Goal: Transaction & Acquisition: Purchase product/service

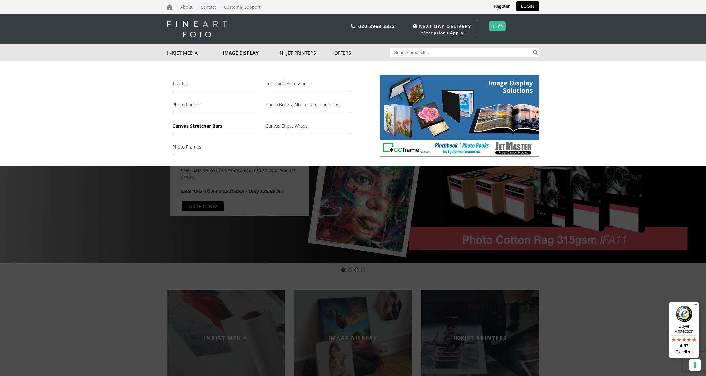
click at [189, 128] on link "Canvas Stretcher Bars" at bounding box center [214, 127] width 84 height 11
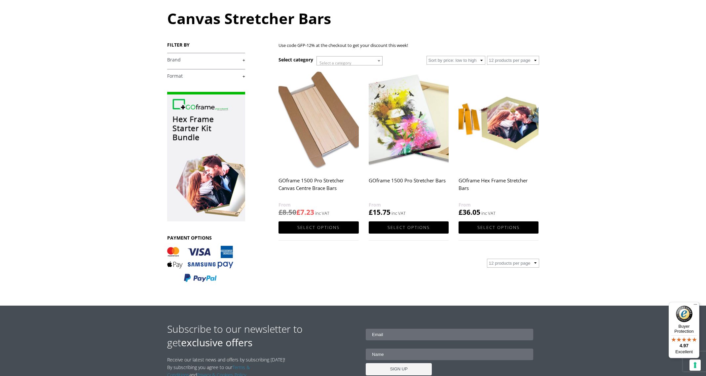
scroll to position [70, 0]
click at [403, 117] on img at bounding box center [409, 120] width 80 height 100
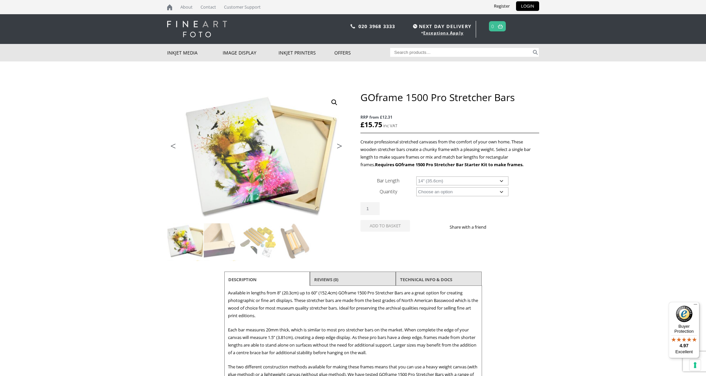
select select "14-35-6cm"
select select "8-bars"
select select "14-35-6cm"
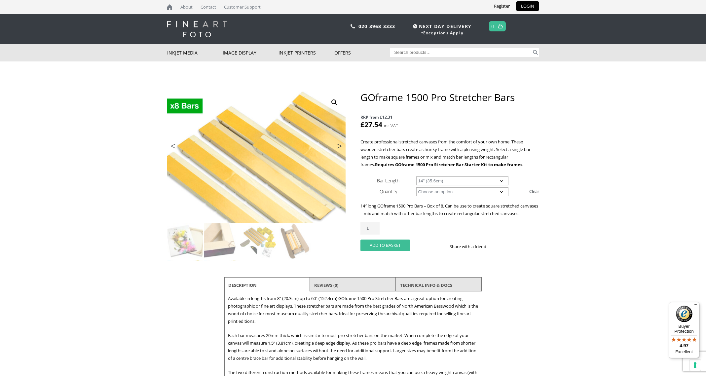
click at [389, 251] on button "Add to basket" at bounding box center [385, 245] width 50 height 12
click at [446, 179] on select "Choose an option 8" (20.3cm) 10" (25.4cm) 11" (27.9cm) 12" (30.5cm) 14" (35.6cm…" at bounding box center [462, 180] width 92 height 9
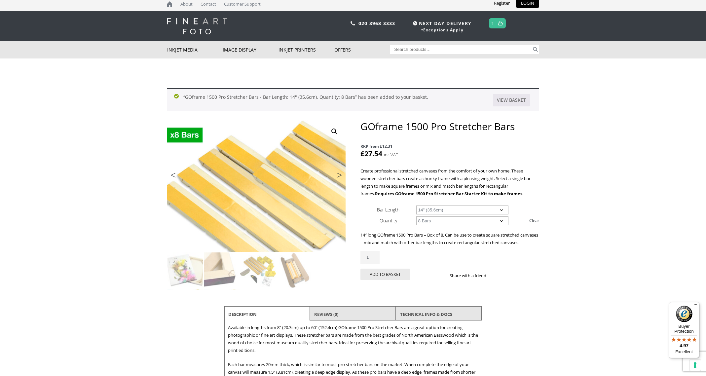
scroll to position [3, 0]
select select "16-40-6cm"
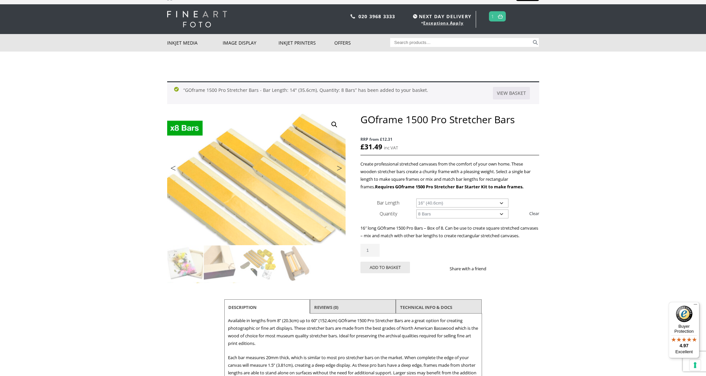
scroll to position [12, 0]
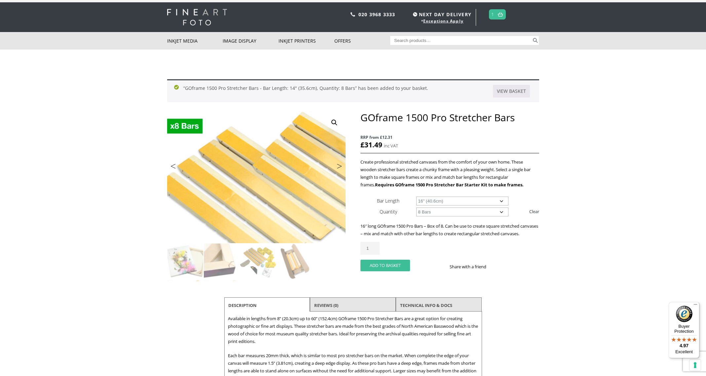
click at [395, 271] on button "Add to basket" at bounding box center [385, 266] width 50 height 12
click at [449, 202] on select "Choose an option 8" (20.3cm) 10" (25.4cm) 11" (27.9cm) 12" (30.5cm) 14" (35.6cm…" at bounding box center [462, 201] width 92 height 9
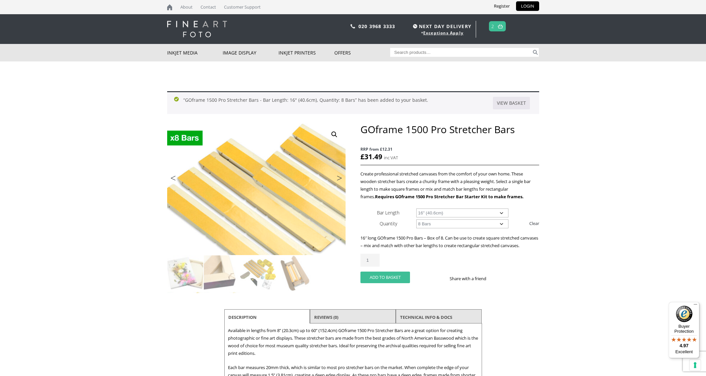
click at [399, 283] on button "Add to basket" at bounding box center [385, 278] width 50 height 12
click at [339, 177] on link "Next" at bounding box center [336, 180] width 18 height 6
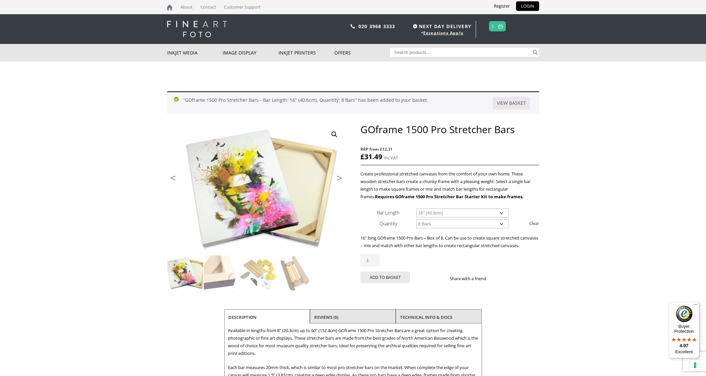
click at [498, 25] on img at bounding box center [500, 26] width 5 height 4
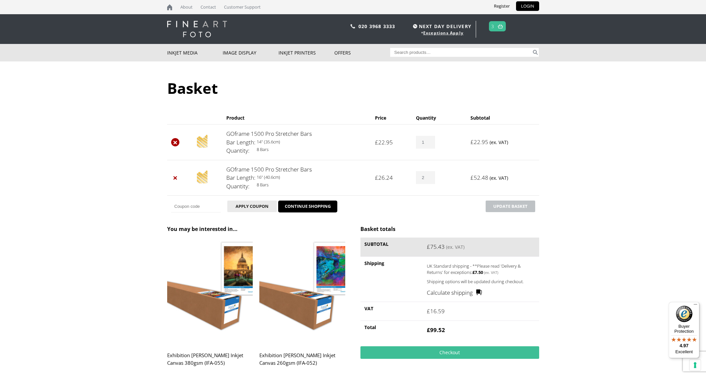
click at [174, 142] on link "×" at bounding box center [175, 142] width 9 height 9
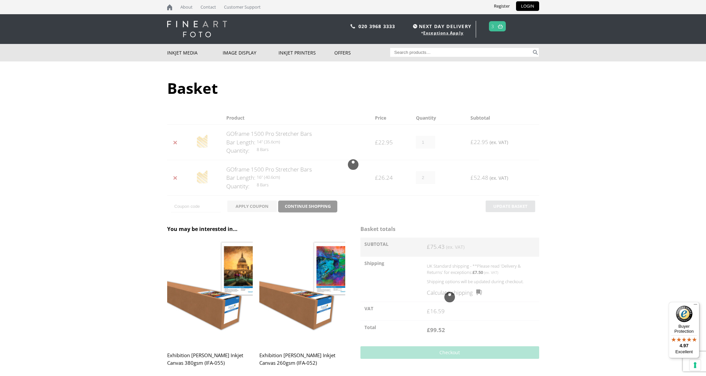
click at [175, 177] on div at bounding box center [353, 164] width 372 height 106
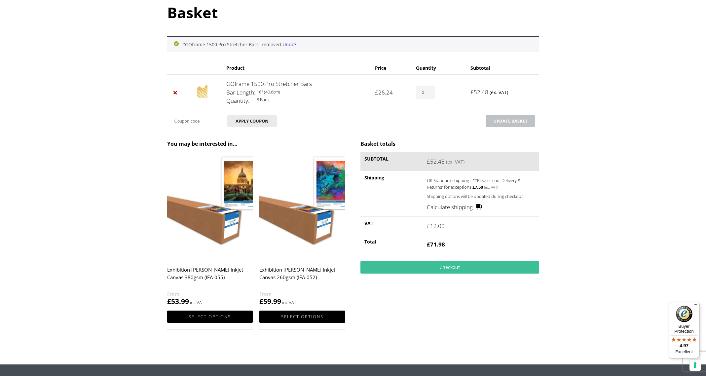
scroll to position [78, 0]
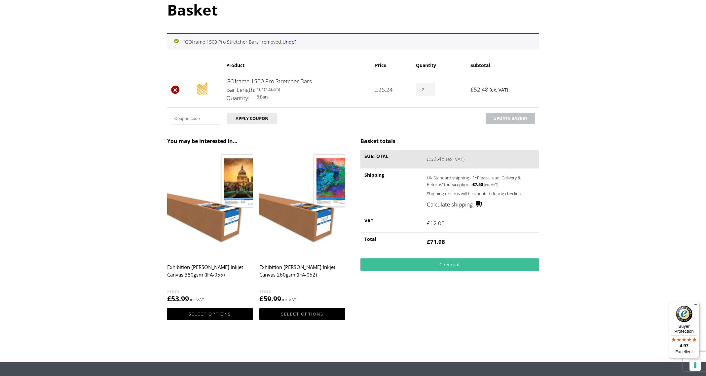
click at [175, 91] on link "×" at bounding box center [175, 90] width 9 height 9
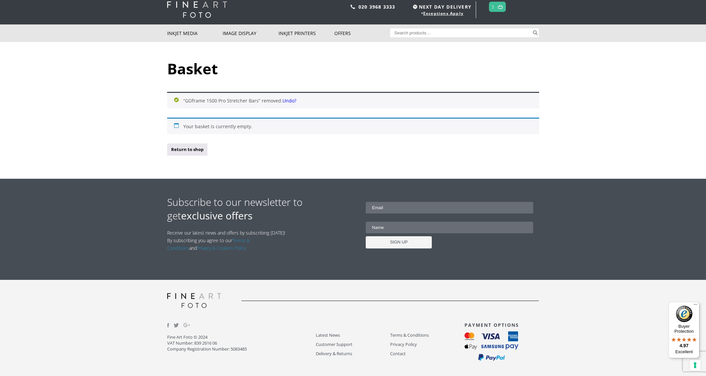
scroll to position [18, 0]
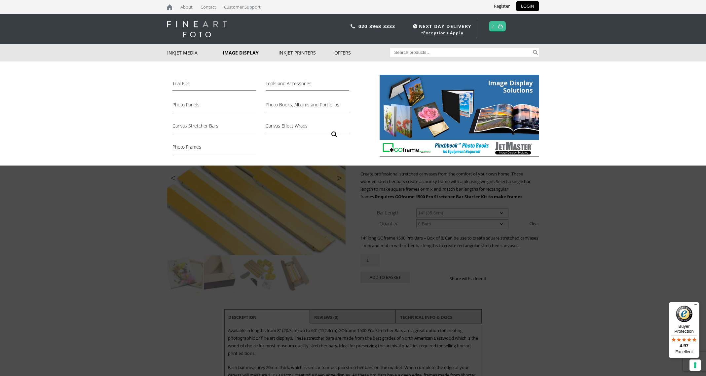
click at [246, 53] on link "Image Display" at bounding box center [251, 53] width 56 height 18
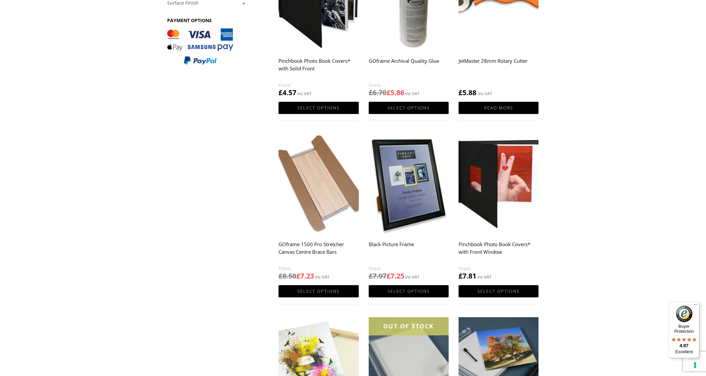
scroll to position [178, 0]
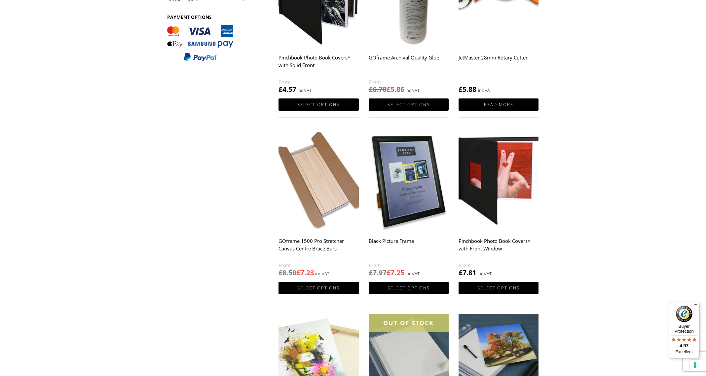
click at [327, 187] on img at bounding box center [318, 180] width 80 height 100
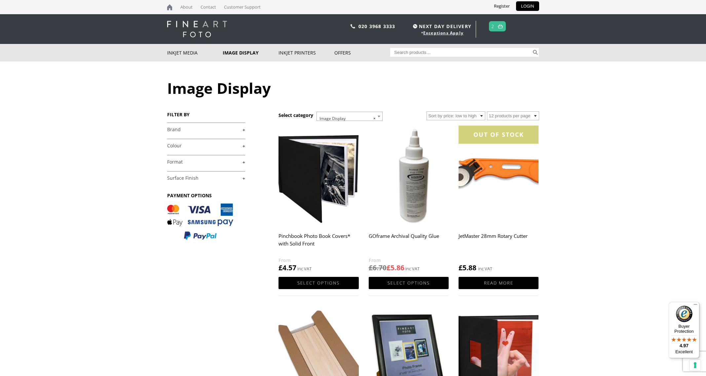
scroll to position [0, 0]
click at [244, 130] on link "+" at bounding box center [206, 130] width 78 height 6
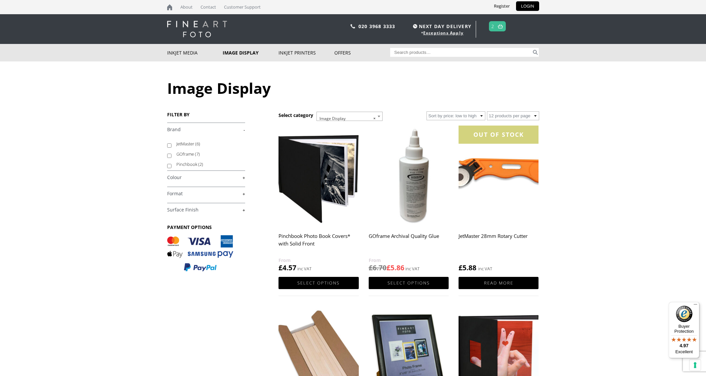
click at [194, 154] on label "GOframe (7)" at bounding box center [207, 154] width 62 height 10
click at [171, 154] on input "GOframe (7)" at bounding box center [169, 156] width 4 height 4
checkbox input "true"
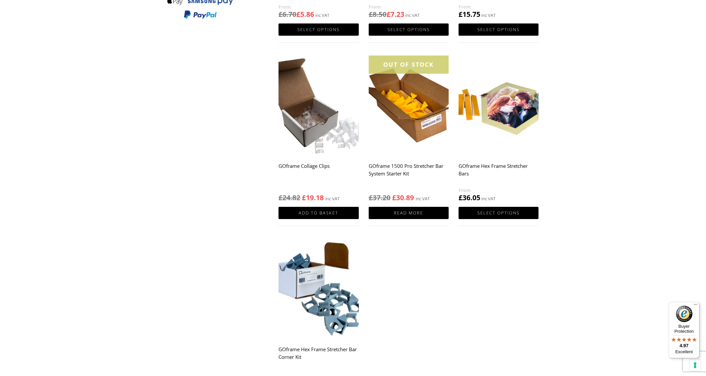
scroll to position [229, 0]
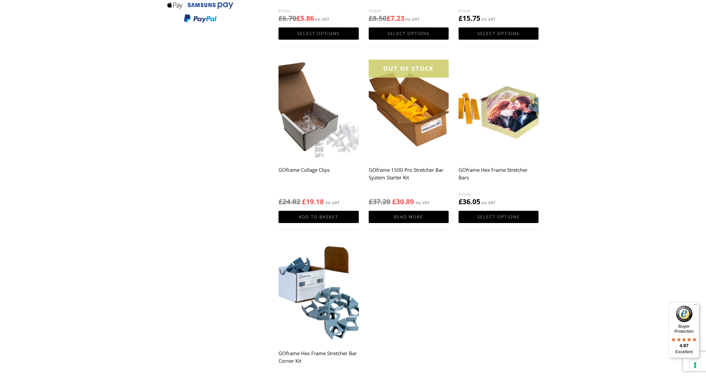
click at [405, 167] on h2 "GOframe 1500 Pro Stretcher Bar System Starter Kit" at bounding box center [409, 177] width 80 height 26
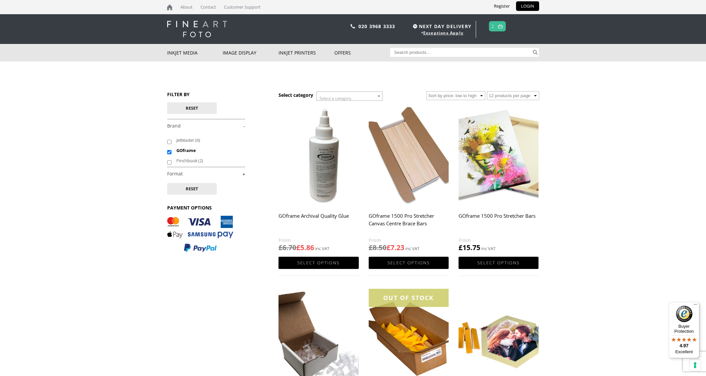
scroll to position [0, 0]
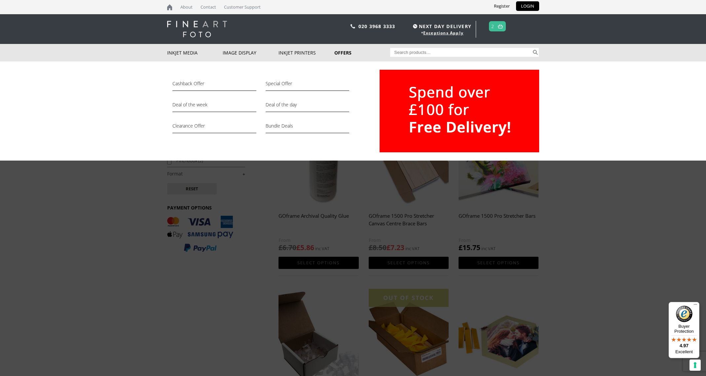
click at [340, 53] on link "Offers" at bounding box center [362, 53] width 56 height 18
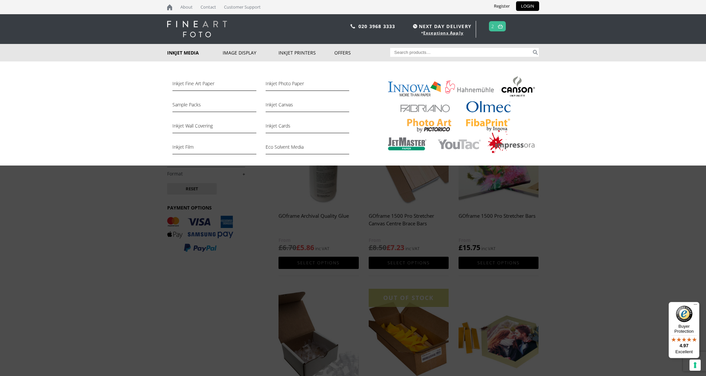
click at [196, 52] on link "Inkjet Media" at bounding box center [195, 53] width 56 height 18
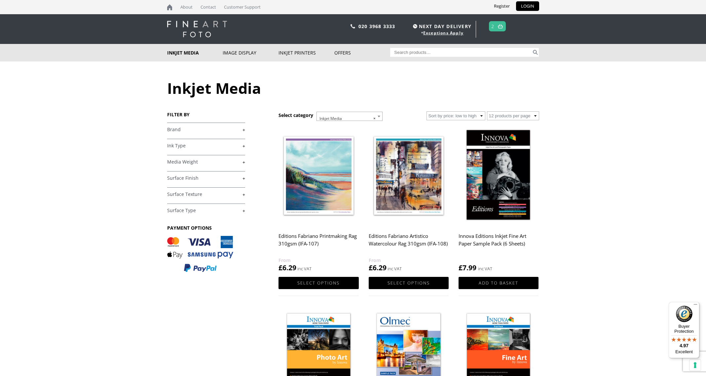
click at [243, 177] on link "+" at bounding box center [206, 178] width 78 height 6
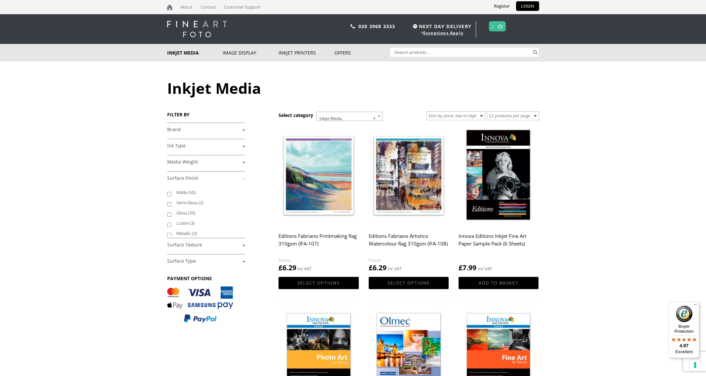
click at [178, 234] on label "Metallic (3)" at bounding box center [207, 233] width 62 height 10
click at [171, 234] on input "Metallic (3)" at bounding box center [169, 235] width 4 height 4
checkbox input "true"
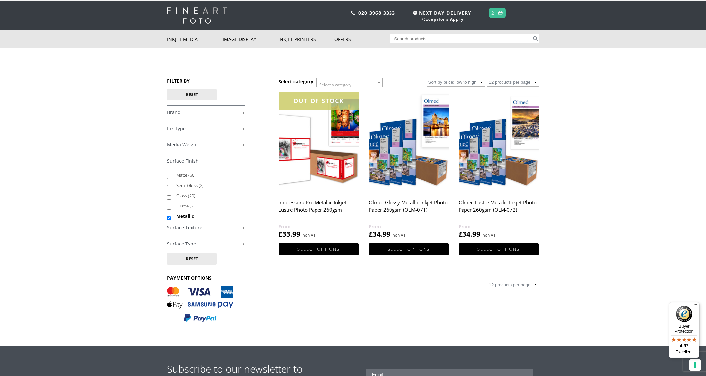
scroll to position [15, 0]
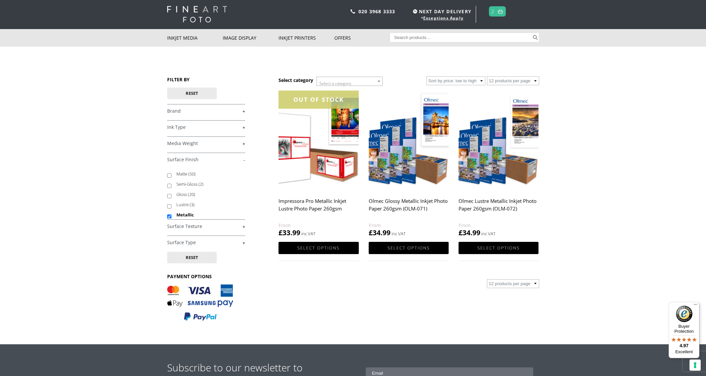
click at [491, 202] on h2 "Olmec Lustre Metallic Inkjet Photo Paper 260gsm (OLM-072)" at bounding box center [498, 208] width 80 height 26
click at [343, 161] on img at bounding box center [318, 141] width 80 height 100
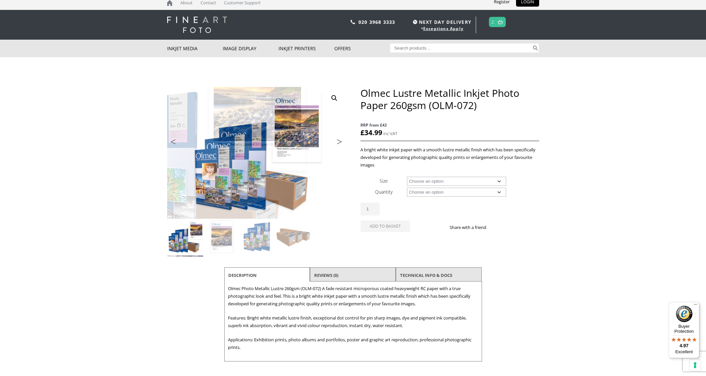
scroll to position [5, 0]
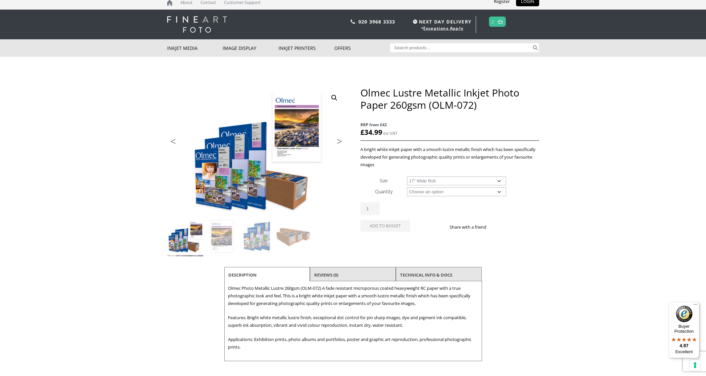
select select "17-wide-roll"
select select "30m"
select select "17-wide-roll"
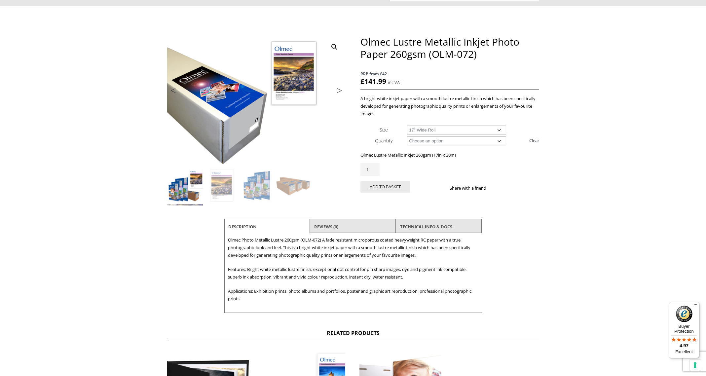
scroll to position [62, 0]
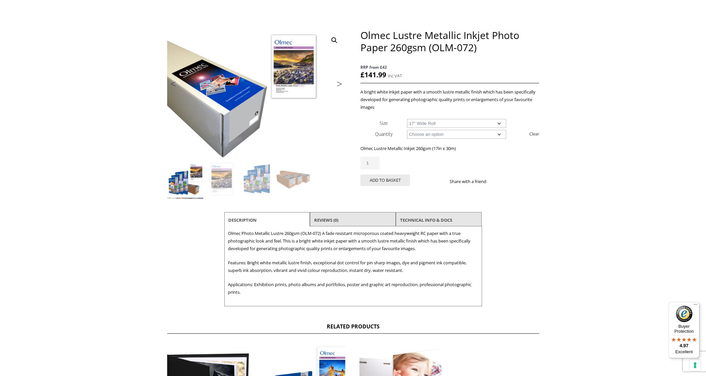
select select
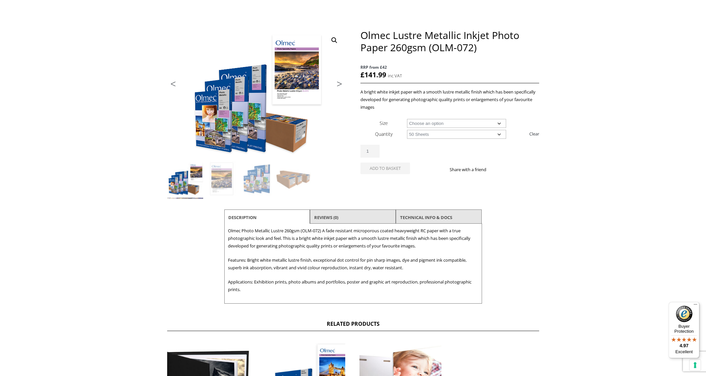
select select "50-sheets"
select select "a2-sheet"
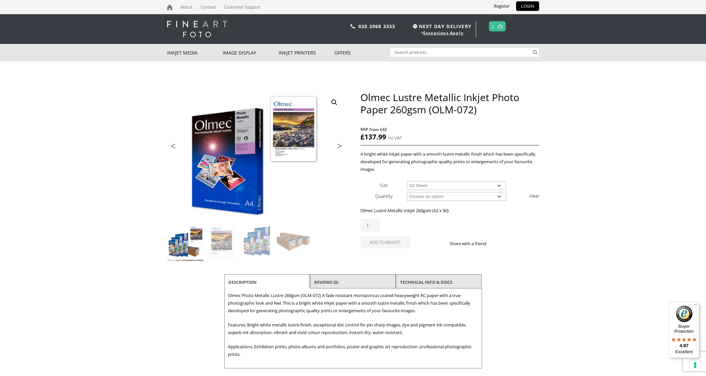
scroll to position [0, 0]
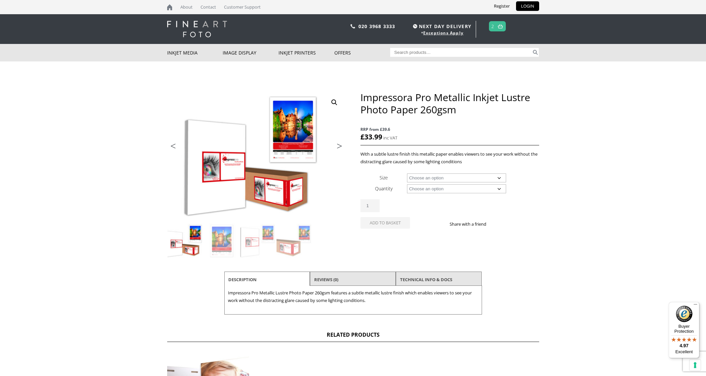
scroll to position [1, 0]
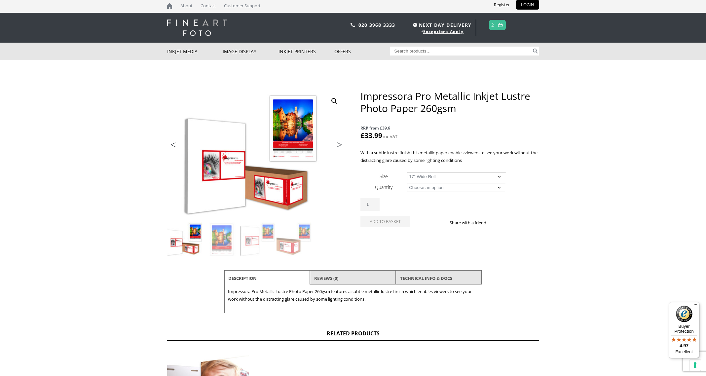
select select "17-wide-roll"
select select "30m"
select select "17-wide-roll"
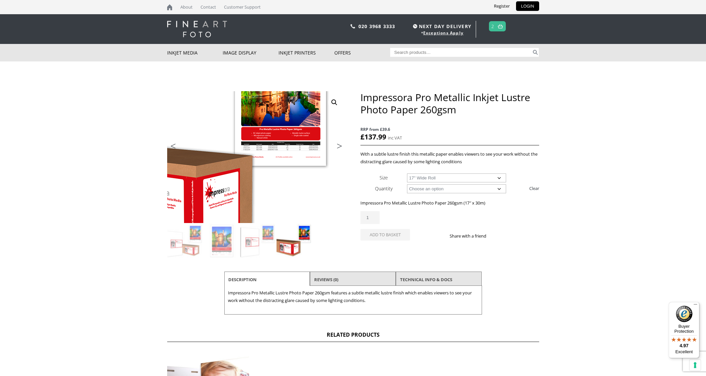
scroll to position [0, 0]
